Goal: Information Seeking & Learning: Check status

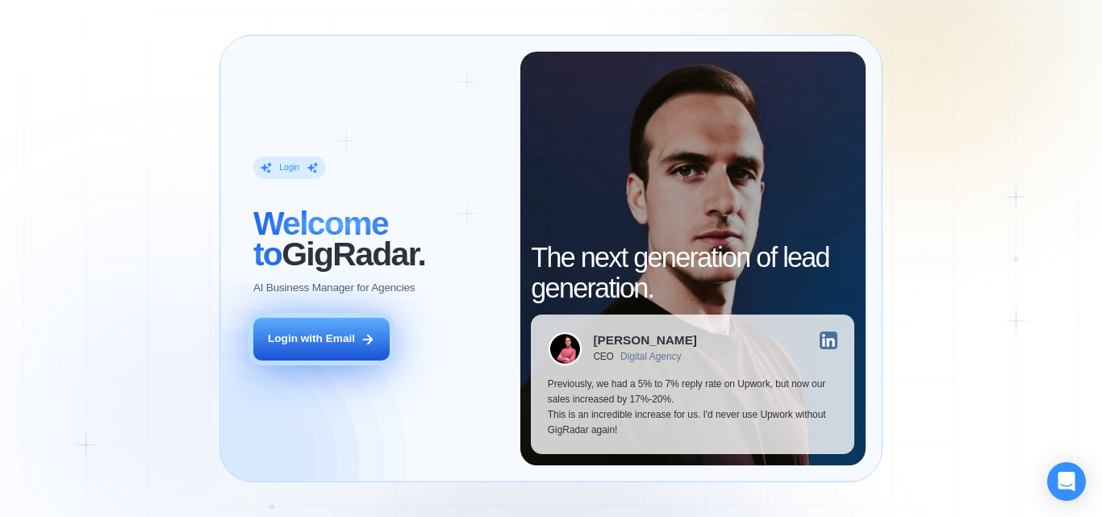
click at [289, 343] on div "Login with Email" at bounding box center [311, 338] width 87 height 15
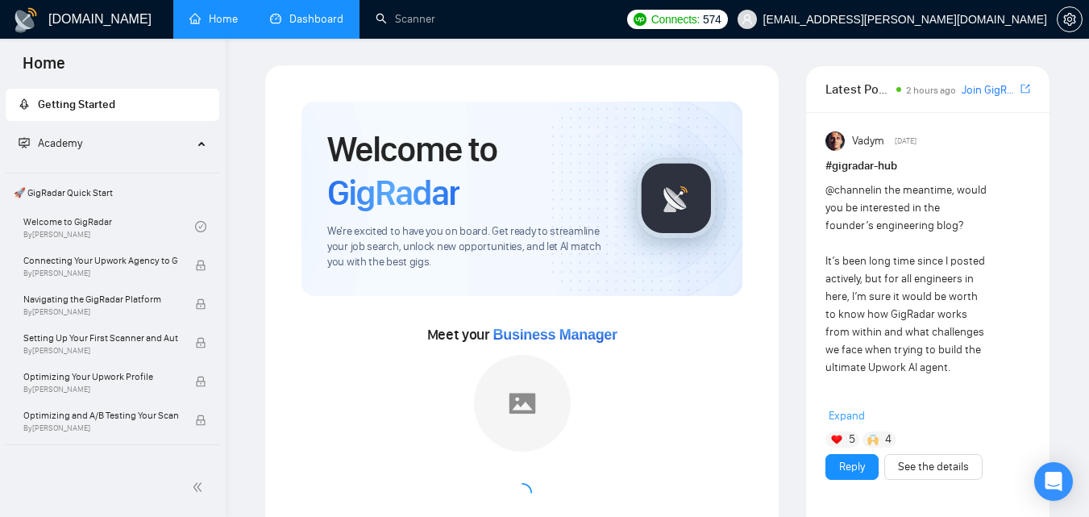
click at [296, 12] on link "Dashboard" at bounding box center [306, 19] width 73 height 14
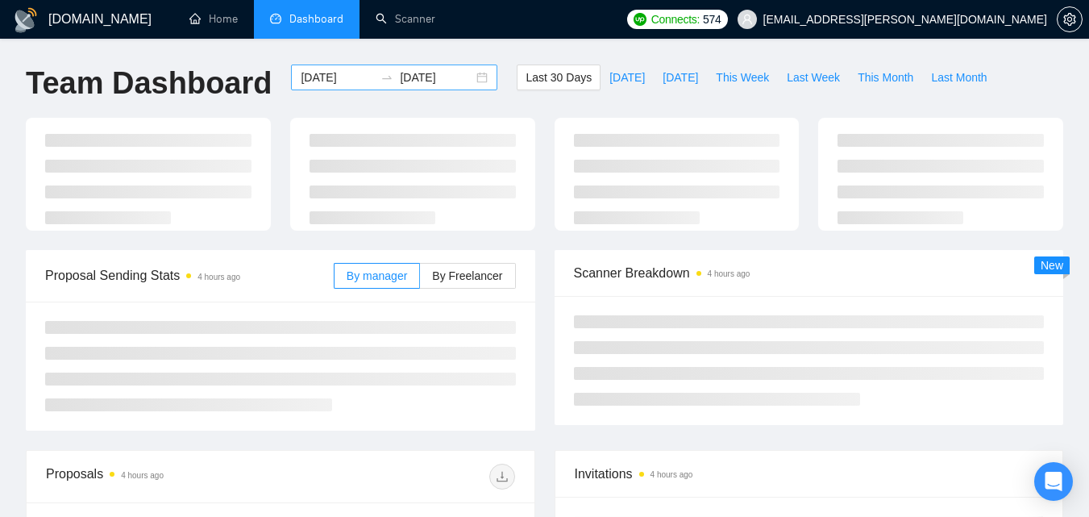
click at [344, 81] on input "2025-08-30" at bounding box center [337, 78] width 73 height 18
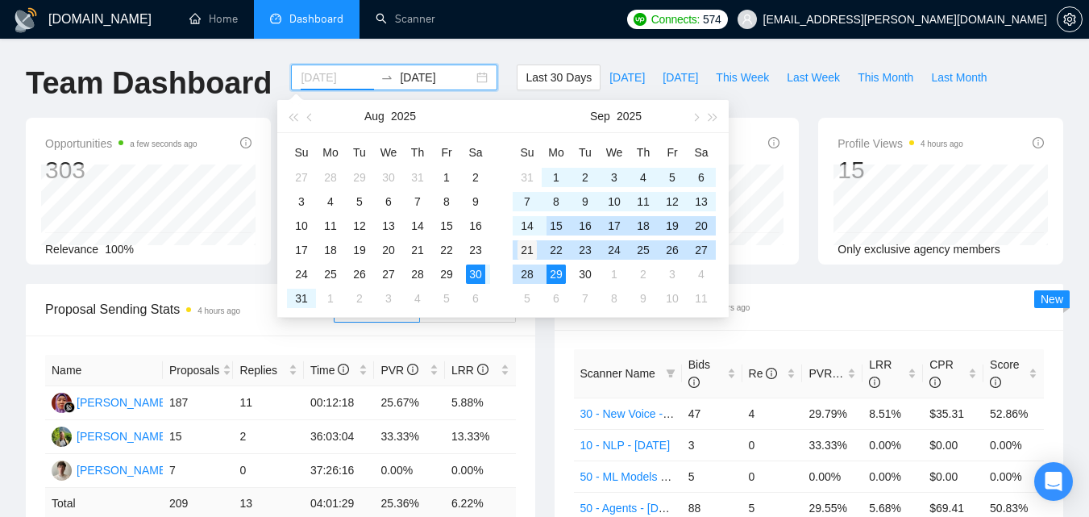
type input "2025-09-21"
click at [525, 253] on div "21" at bounding box center [527, 249] width 19 height 19
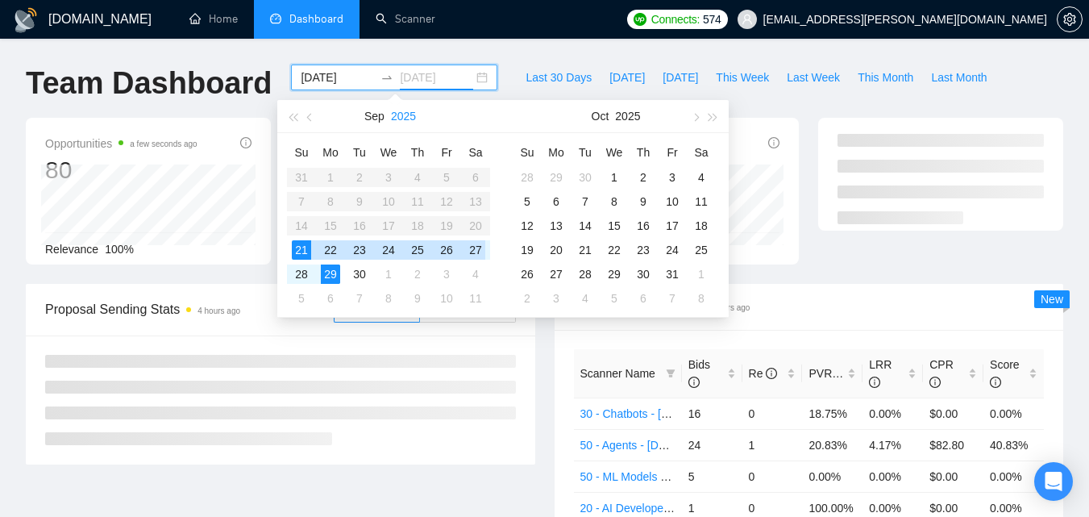
type input "2025-09-29"
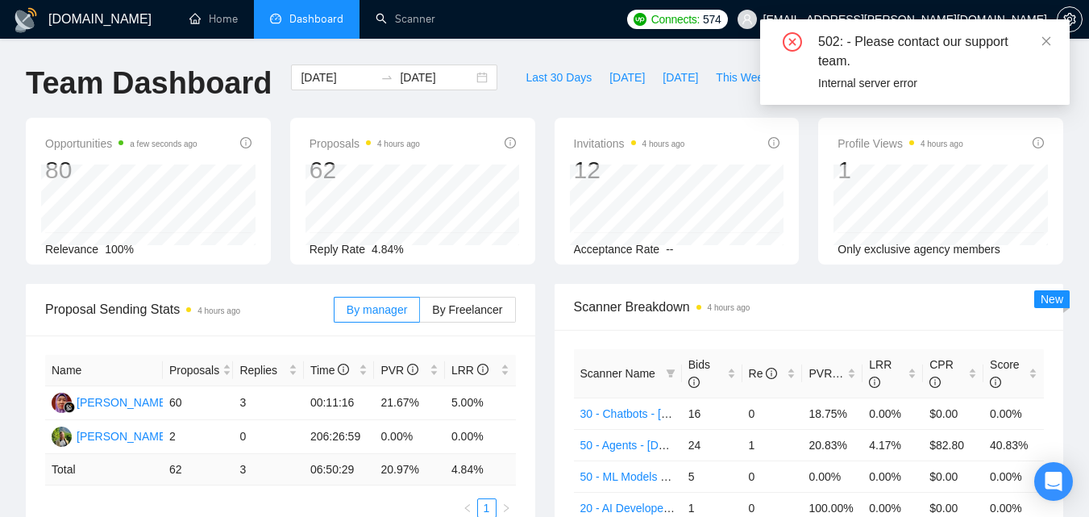
click at [456, 291] on div "By manager By Freelancer" at bounding box center [425, 310] width 182 height 52
click at [452, 303] on span "By Freelancer" at bounding box center [467, 309] width 70 height 13
click at [420, 314] on input "By Freelancer" at bounding box center [420, 314] width 0 height 0
